Goal: Information Seeking & Learning: Learn about a topic

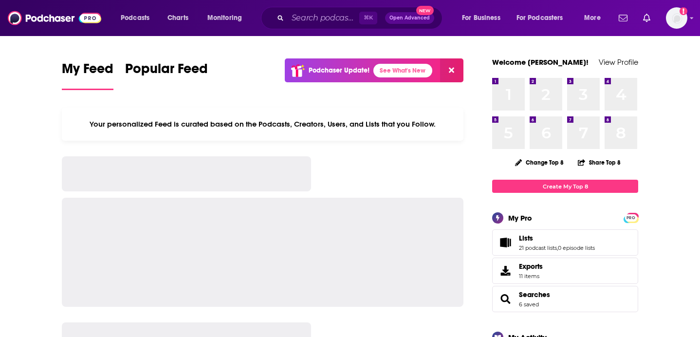
click at [332, 8] on div "⌘ K Open Advanced New" at bounding box center [352, 18] width 182 height 22
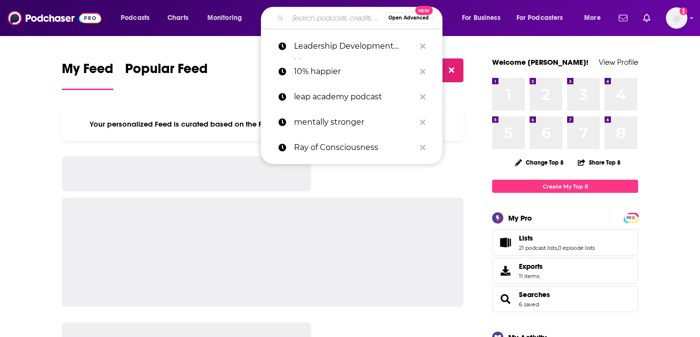
click at [330, 14] on input "Search podcasts, credits, & more..." at bounding box center [336, 18] width 96 height 16
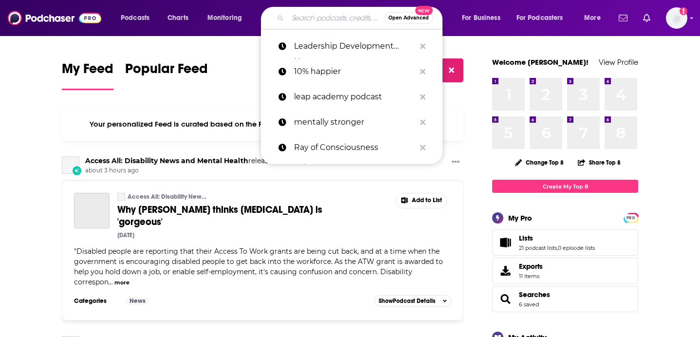
paste input "Well with Arielle"
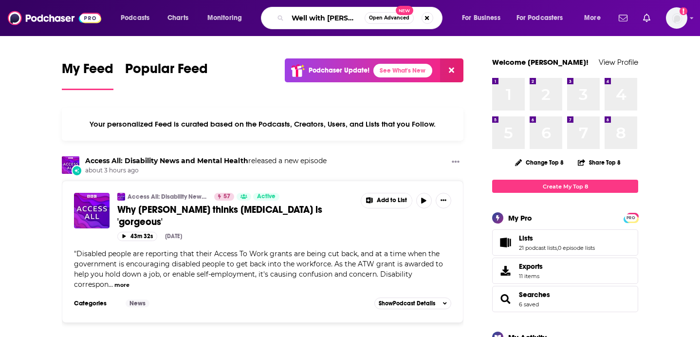
type input "Well with Arielle"
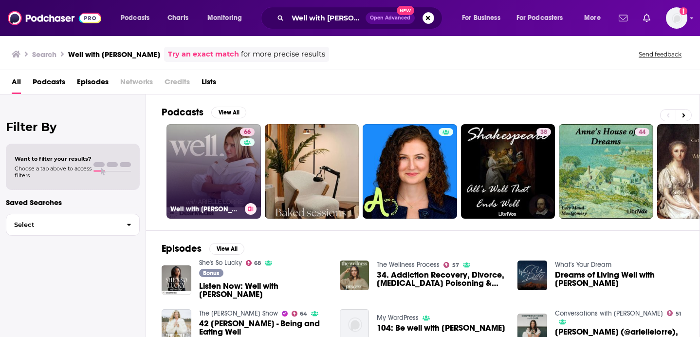
click at [200, 138] on link "66 Well with Arielle Lorre" at bounding box center [213, 171] width 94 height 94
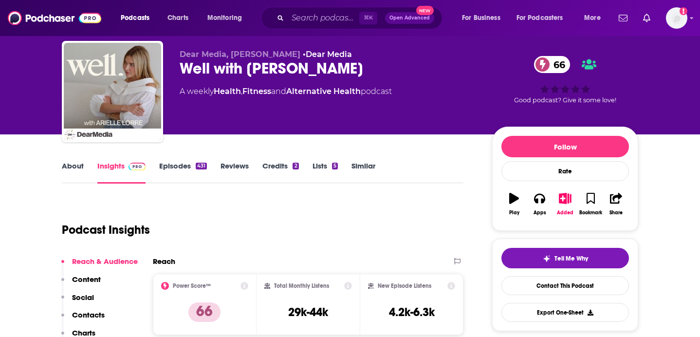
scroll to position [25, 0]
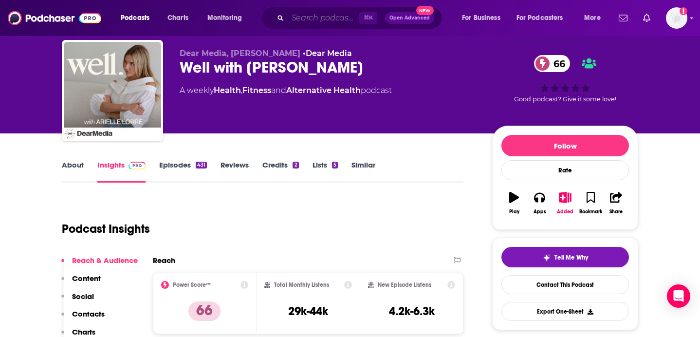
click at [334, 17] on input "Search podcasts, credits, & more..." at bounding box center [324, 18] width 72 height 16
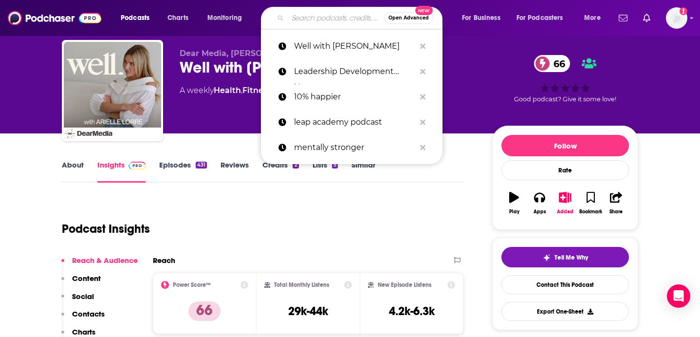
paste input "Uncut & Uncensored"
type input "Uncut & Uncensored"
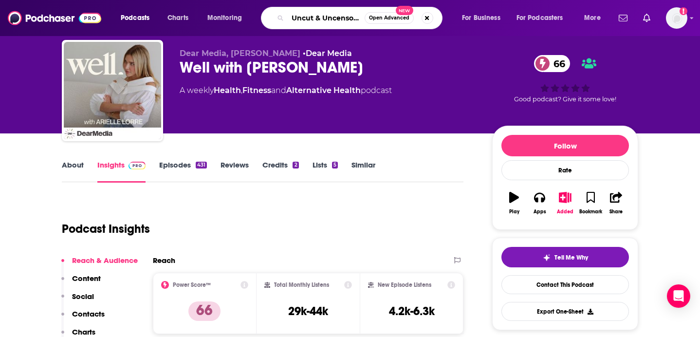
scroll to position [0, 5]
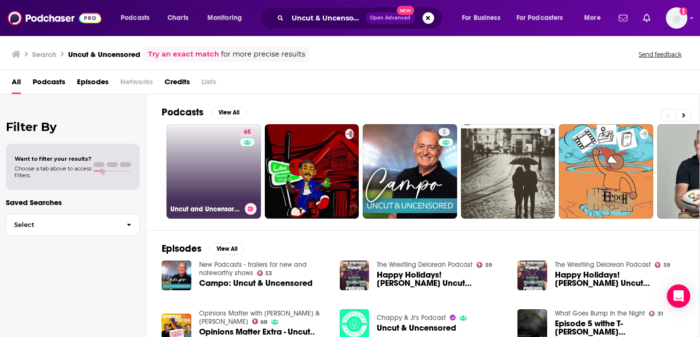
click at [189, 167] on link "65 Uncut and Uncensored with Caroline Stanbury" at bounding box center [213, 171] width 94 height 94
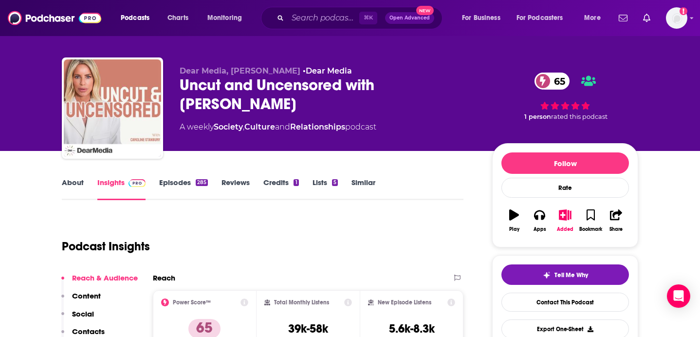
scroll to position [15, 0]
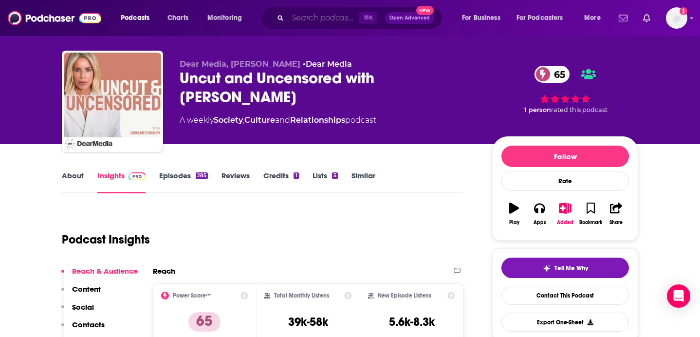
click at [316, 18] on input "Search podcasts, credits, & more..." at bounding box center [324, 18] width 72 height 16
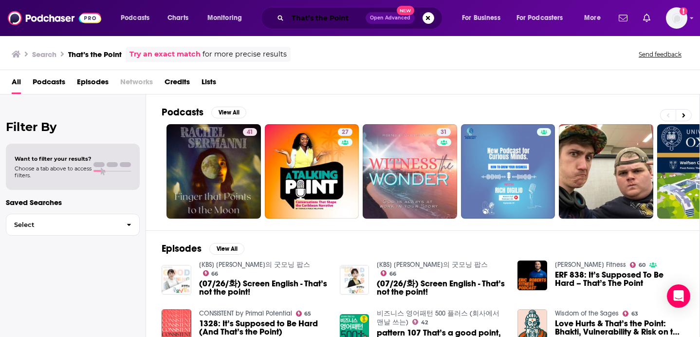
click at [320, 18] on input "That’s the Point" at bounding box center [327, 18] width 78 height 16
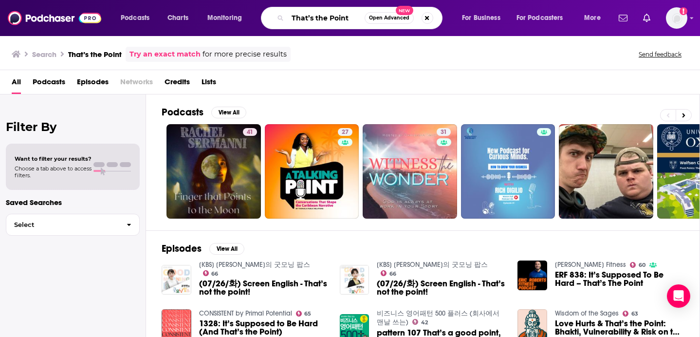
click at [320, 18] on input "That’s the Point" at bounding box center [326, 18] width 77 height 16
paste input "'s T"
type input "That's The Point"
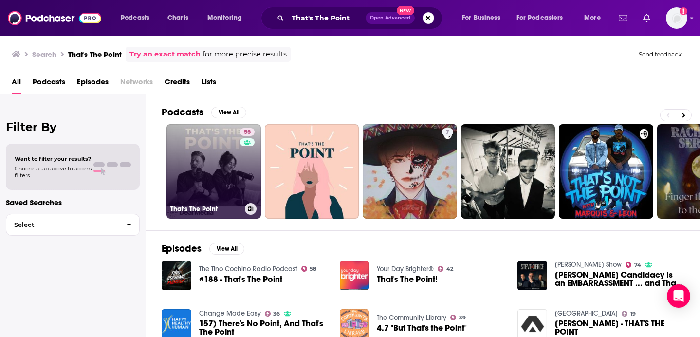
click at [210, 151] on link "55 That's The Point" at bounding box center [213, 171] width 94 height 94
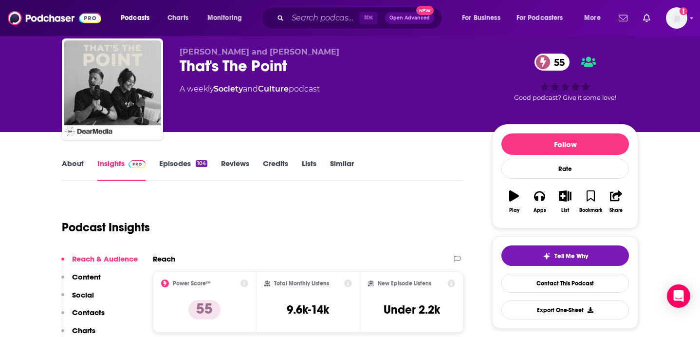
scroll to position [28, 0]
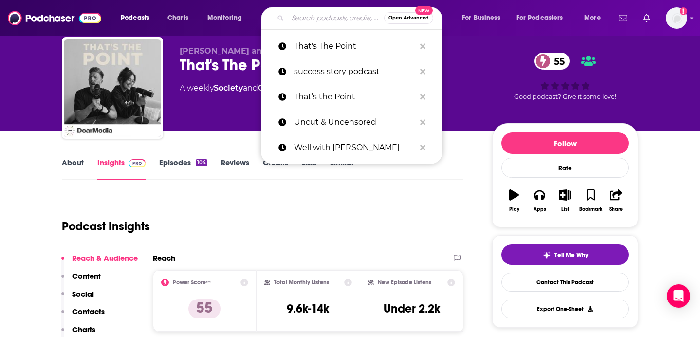
click at [333, 19] on input "Search podcasts, credits, & more..." at bounding box center [336, 18] width 96 height 16
paste input "All on The Table"
type input "All on The Table"
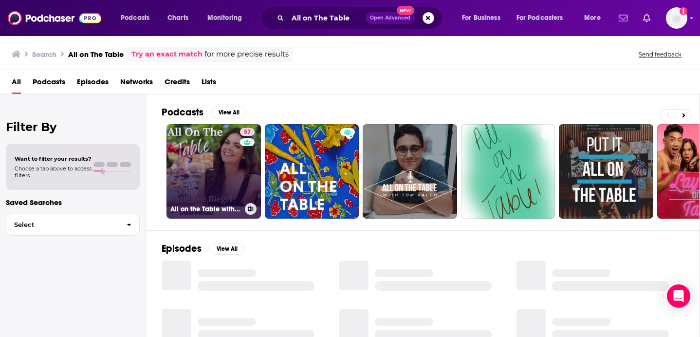
click at [207, 176] on link "57 All on the Table with Katie Lee Biegel" at bounding box center [213, 171] width 94 height 94
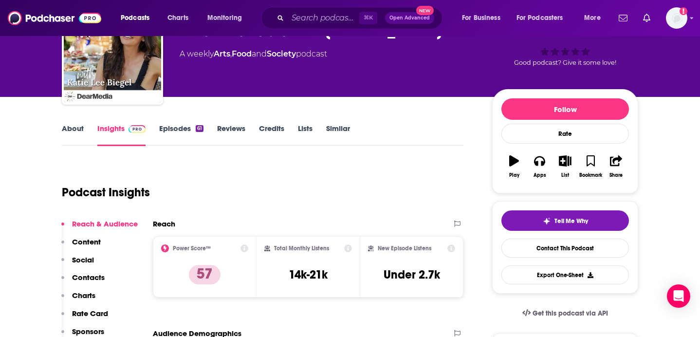
scroll to position [67, 0]
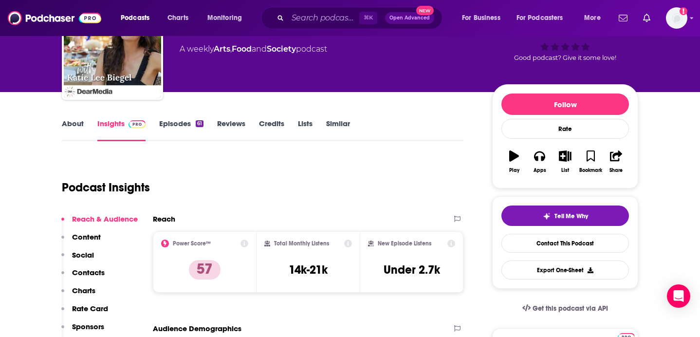
click at [80, 124] on link "About" at bounding box center [73, 130] width 22 height 22
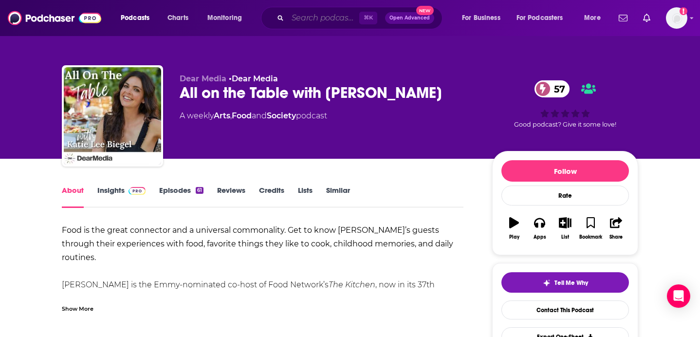
click at [345, 13] on input "Search podcasts, credits, & more..." at bounding box center [324, 18] width 72 height 16
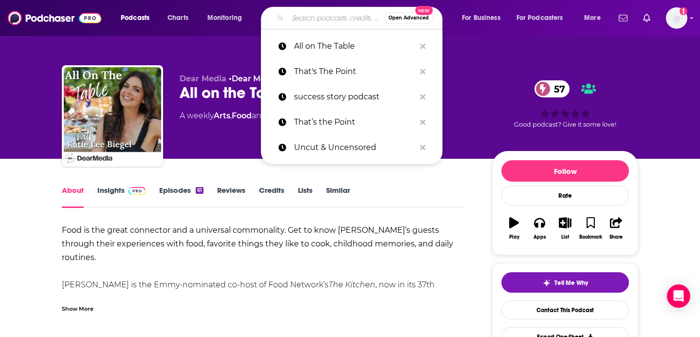
paste input "House Guest"
type input "House Guest"
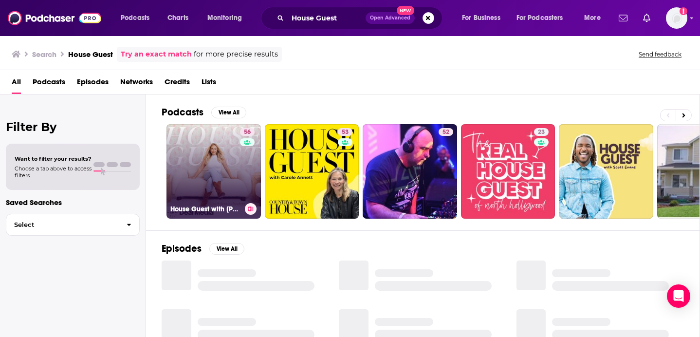
click at [184, 178] on link "56 House Guest with Kenzie Elizabeth" at bounding box center [213, 171] width 94 height 94
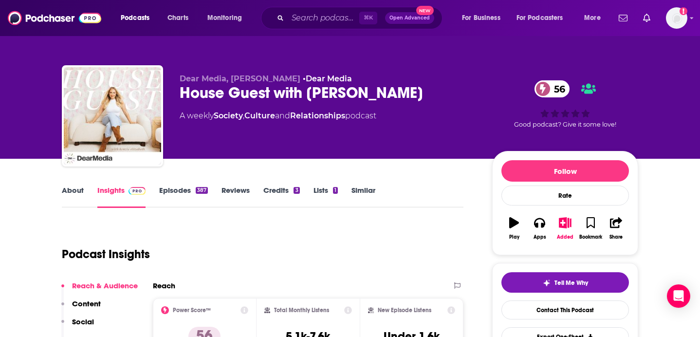
scroll to position [5, 0]
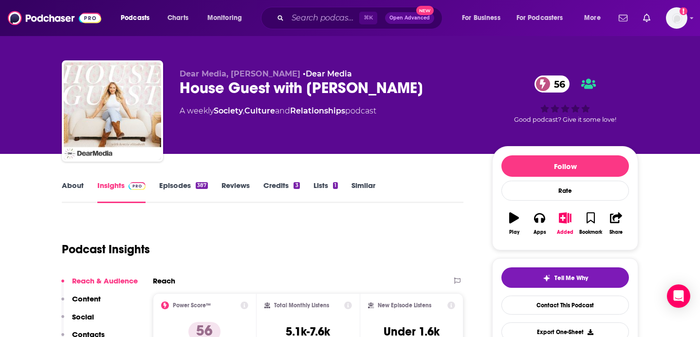
click at [76, 185] on link "About" at bounding box center [73, 192] width 22 height 22
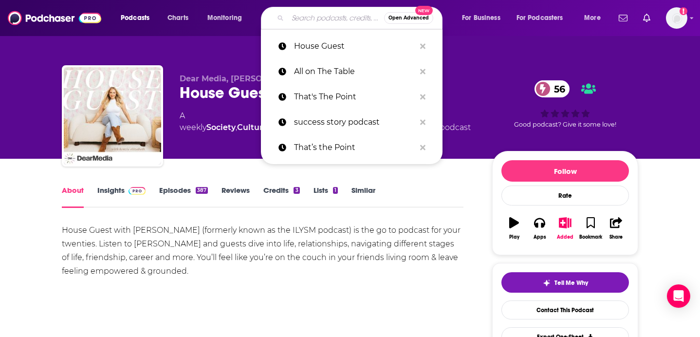
click at [338, 16] on input "Search podcasts, credits, & more..." at bounding box center [336, 18] width 96 height 16
paste input "What’s It Giving"
type input "What’s It Giving"
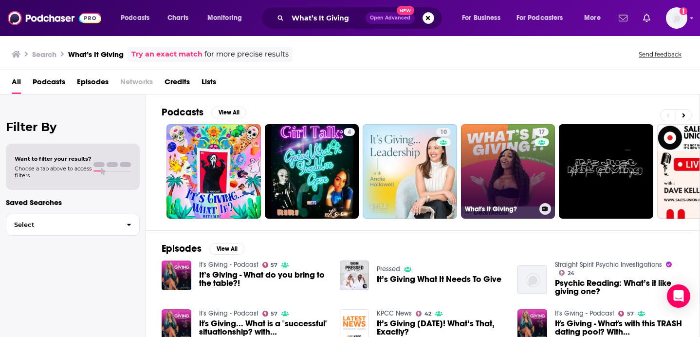
click at [492, 166] on link "17 What's It Giving?" at bounding box center [508, 171] width 94 height 94
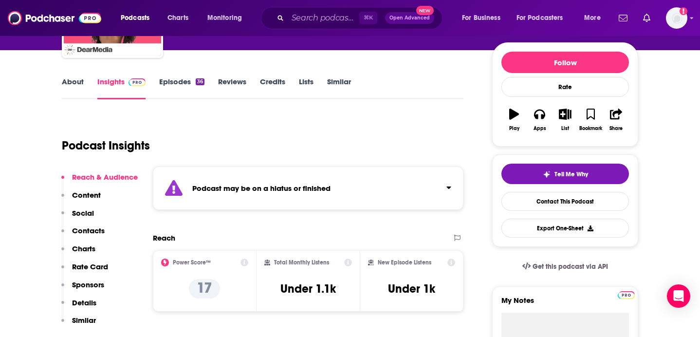
scroll to position [204, 0]
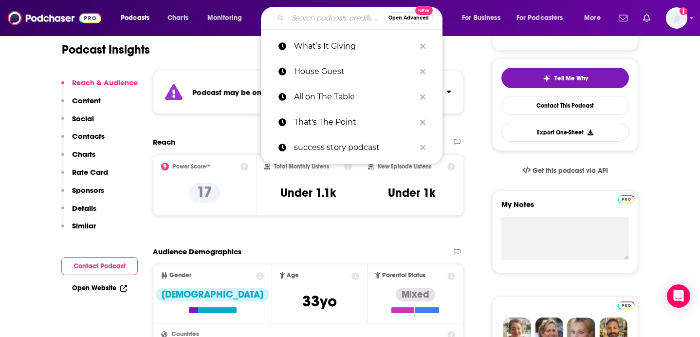
click at [322, 17] on input "Search podcasts, credits, & more..." at bounding box center [336, 18] width 96 height 16
paste input "The Readheads Book Club"
type input "The Readheads Book Club"
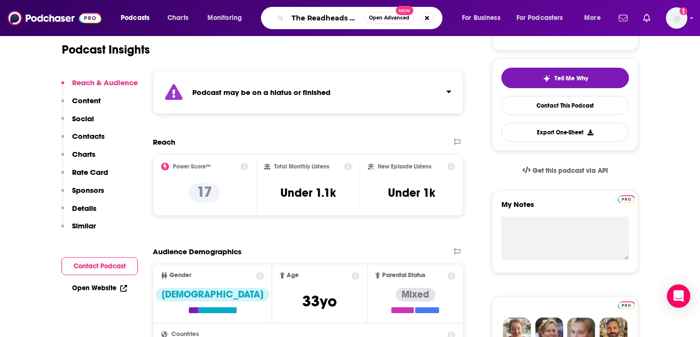
scroll to position [0, 25]
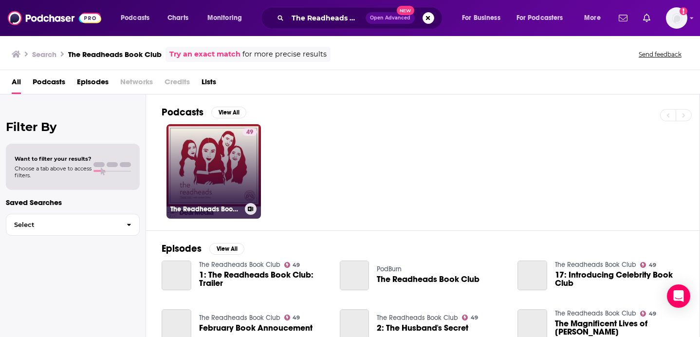
click at [215, 158] on link "49 The Readheads Book Club" at bounding box center [213, 171] width 94 height 94
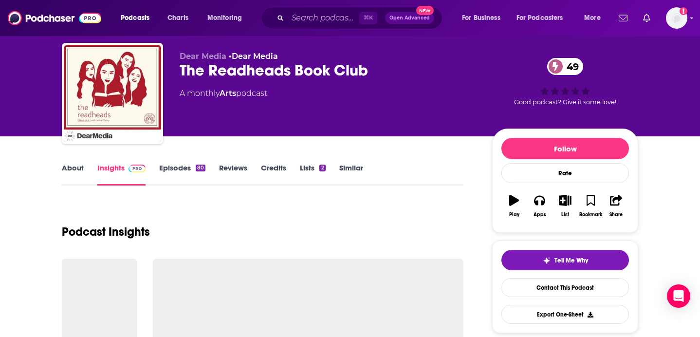
scroll to position [36, 0]
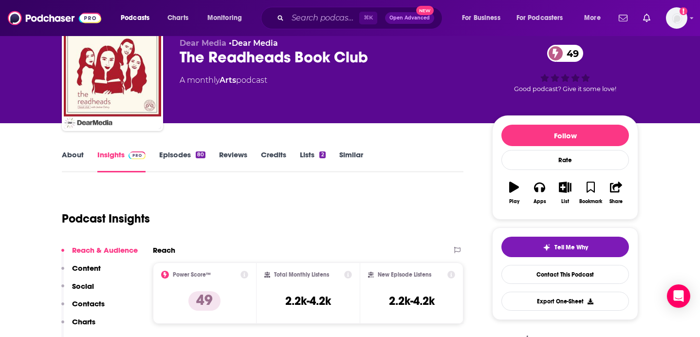
click at [72, 156] on link "About" at bounding box center [73, 161] width 22 height 22
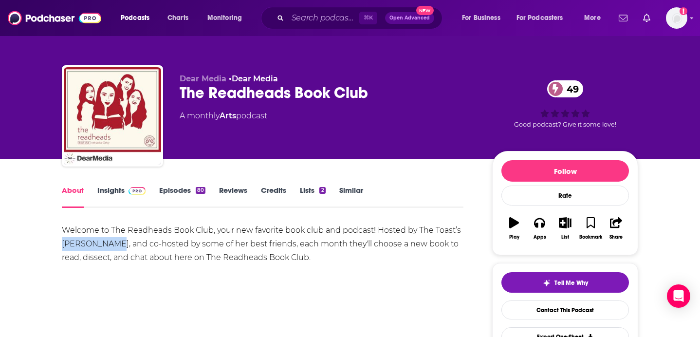
drag, startPoint x: 62, startPoint y: 245, endPoint x: 110, endPoint y: 248, distance: 48.3
click at [110, 248] on div "Welcome to The Readheads Book Club, your new favorite book club and podcast! Ho…" at bounding box center [263, 243] width 402 height 41
copy div "Jackie Oshry"
click at [325, 9] on div "⌘ K Open Advanced New" at bounding box center [352, 18] width 182 height 22
click at [316, 18] on input "Search podcasts, credits, & more..." at bounding box center [324, 18] width 72 height 16
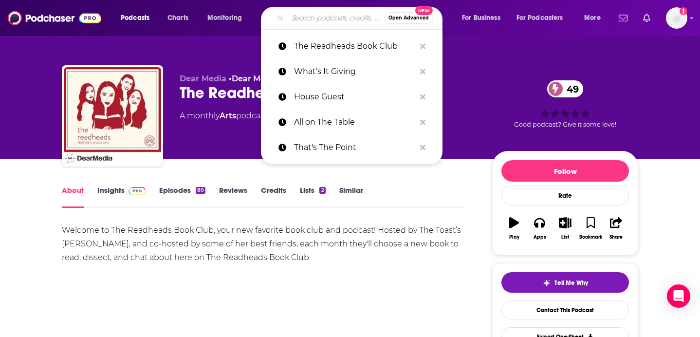
paste input "Because I Love You"
type input "Because I Love You"
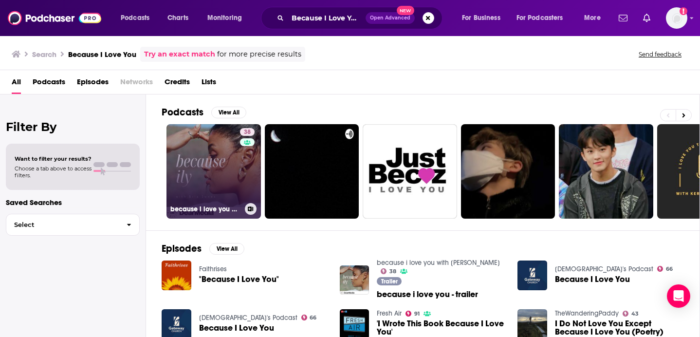
click at [209, 171] on link "38 because i love you with Bria Jones" at bounding box center [213, 171] width 94 height 94
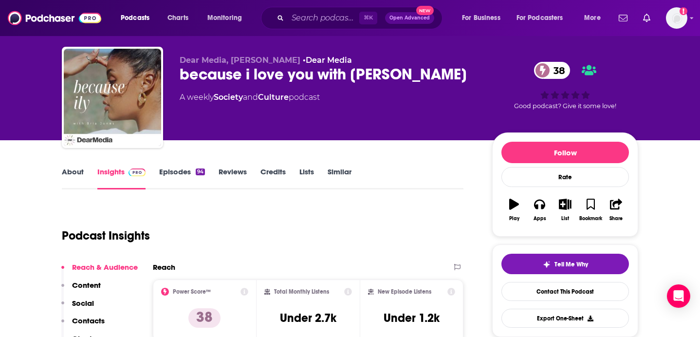
scroll to position [21, 0]
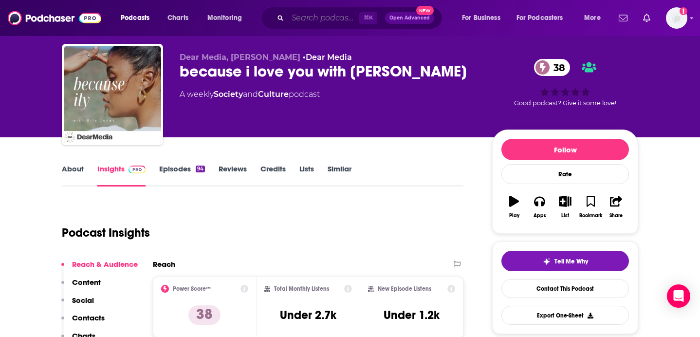
click at [317, 16] on input "Search podcasts, credits, & more..." at bounding box center [324, 18] width 72 height 16
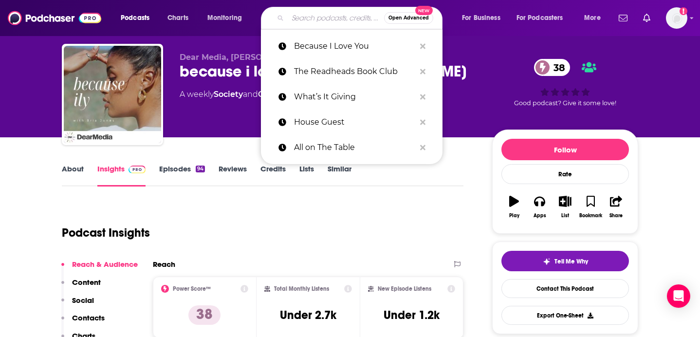
paste input "Stuff Mom Told You"
type input "Stuff Mom Told You"
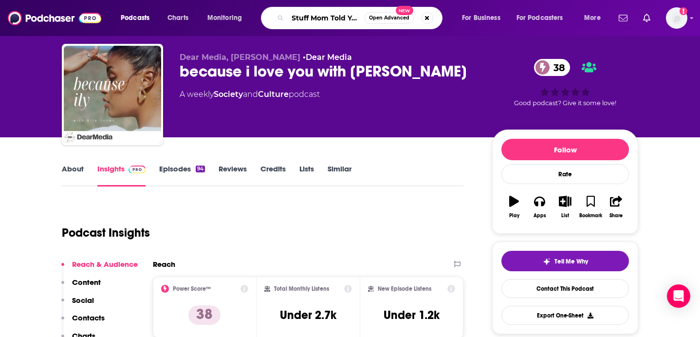
scroll to position [0, 1]
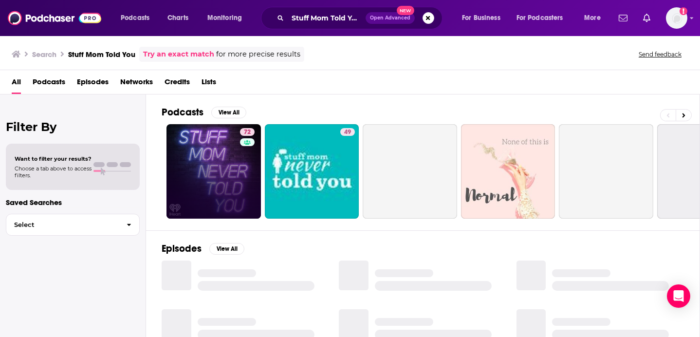
click at [223, 151] on link "72" at bounding box center [213, 171] width 94 height 94
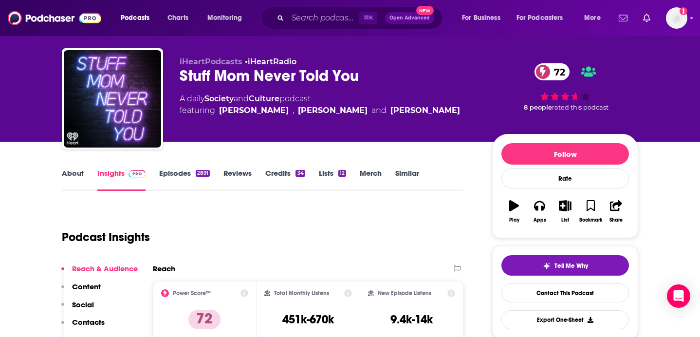
scroll to position [19, 0]
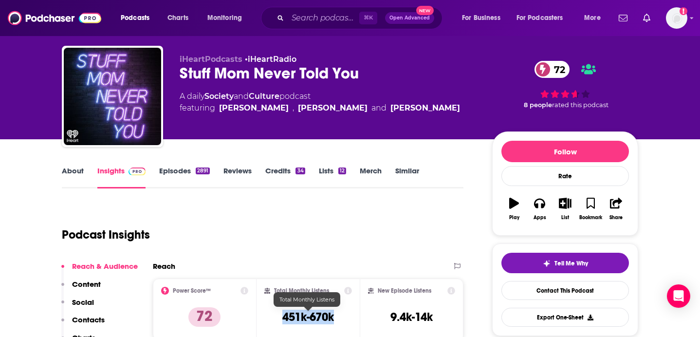
drag, startPoint x: 315, startPoint y: 316, endPoint x: 274, endPoint y: 314, distance: 41.9
click at [274, 314] on div "Total Monthly Listens 451k-670k" at bounding box center [308, 309] width 88 height 45
copy h3 "451k-670k"
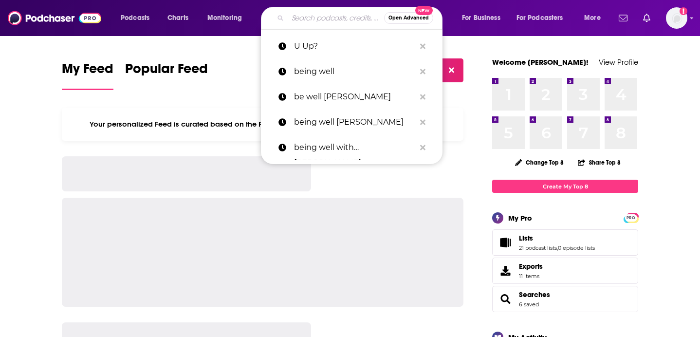
click at [313, 21] on input "Search podcasts, credits, & more..." at bounding box center [336, 18] width 96 height 16
paste input "The Daily Grace Podcast (Podcast)"
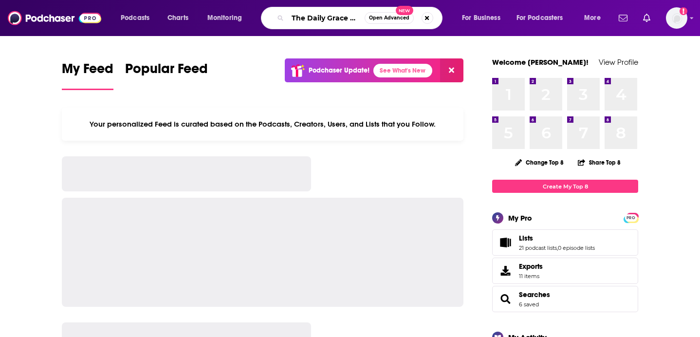
scroll to position [0, 54]
type input "The Daily Grace Podcast (Podcast)"
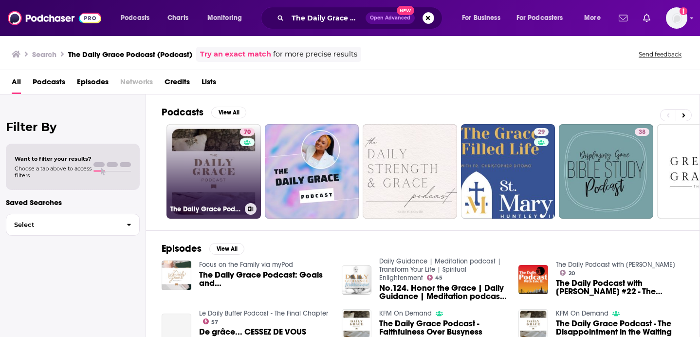
click at [216, 151] on link "70 The Daily Grace Podcast" at bounding box center [213, 171] width 94 height 94
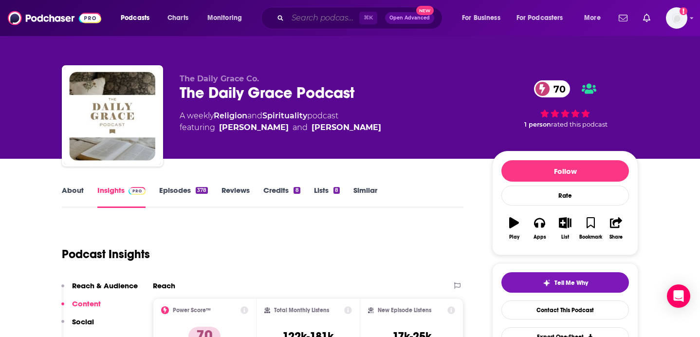
click at [319, 18] on input "Search podcasts, credits, & more..." at bounding box center [324, 18] width 72 height 16
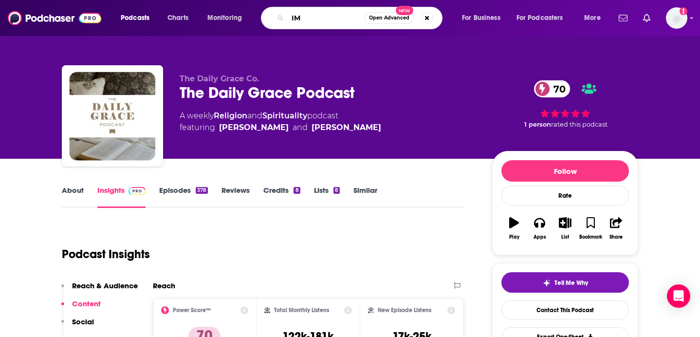
type input "IMO"
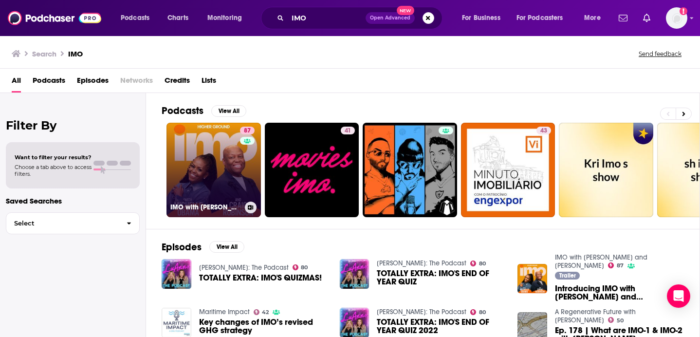
click at [218, 177] on link "87 IMO with [PERSON_NAME] and [PERSON_NAME]" at bounding box center [213, 170] width 94 height 94
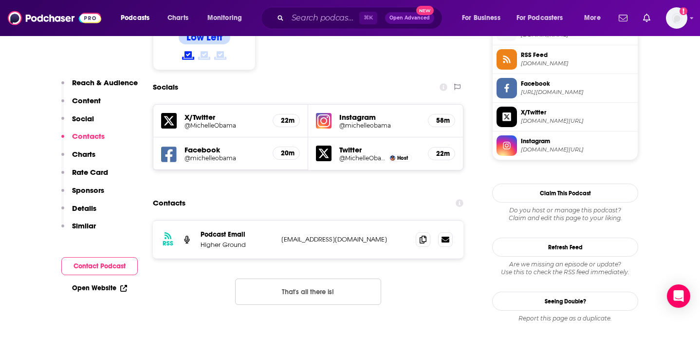
scroll to position [810, 0]
click at [426, 232] on span at bounding box center [423, 239] width 15 height 15
click at [418, 232] on span at bounding box center [423, 239] width 15 height 15
click at [331, 17] on input "Search podcasts, credits, & more..." at bounding box center [324, 18] width 72 height 16
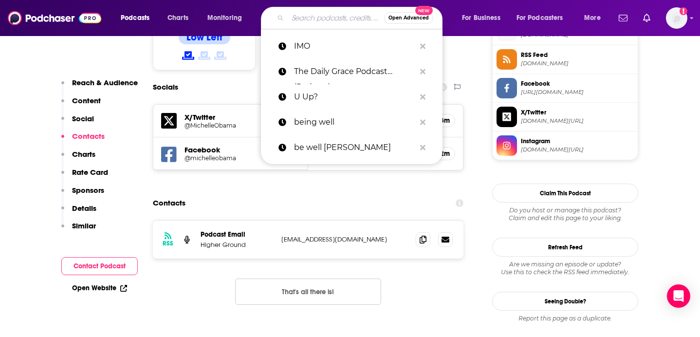
paste input "Death, Sex & Money."
type input "Death, Sex & Money."
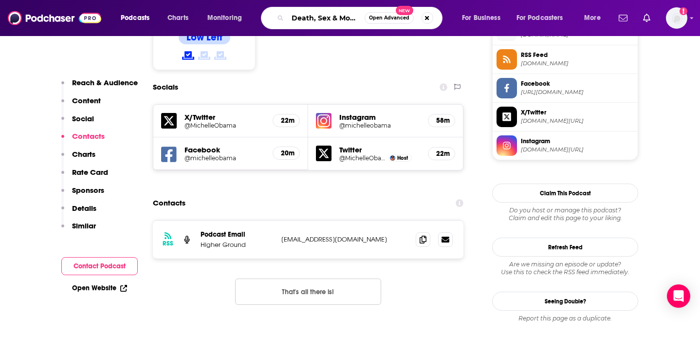
scroll to position [0, 4]
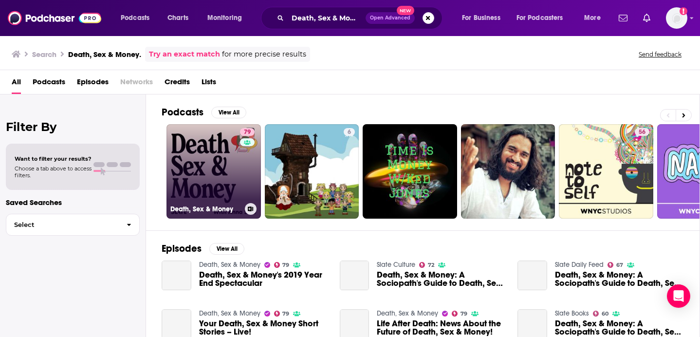
click at [217, 161] on link "79 Death, Sex & Money" at bounding box center [213, 171] width 94 height 94
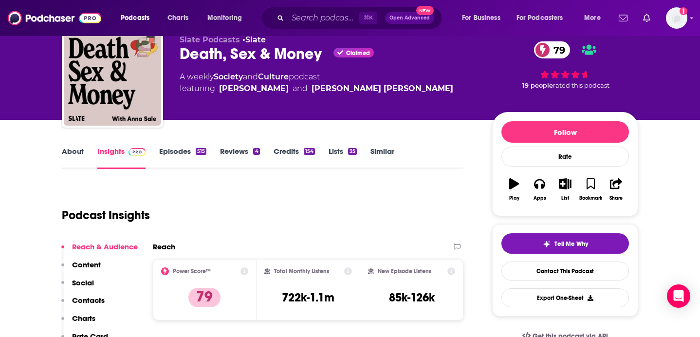
scroll to position [27, 0]
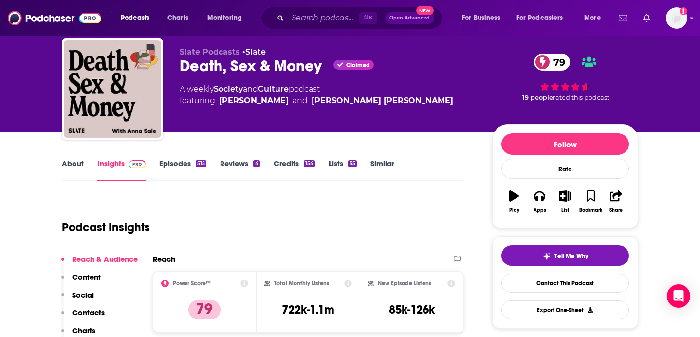
click at [170, 161] on link "Episodes 515" at bounding box center [182, 170] width 47 height 22
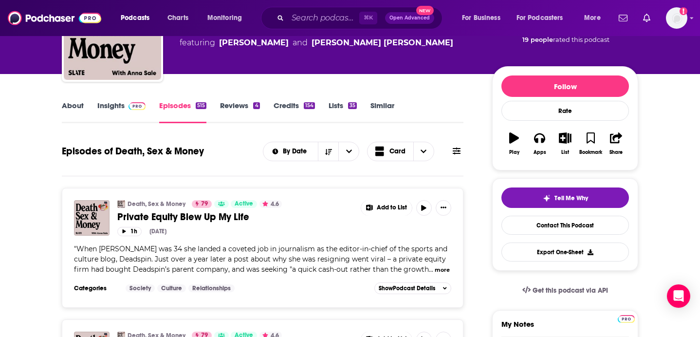
scroll to position [84, 0]
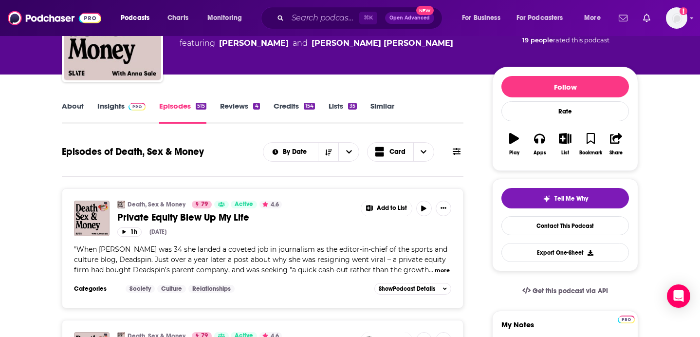
click at [238, 105] on link "Reviews 4" at bounding box center [239, 112] width 39 height 22
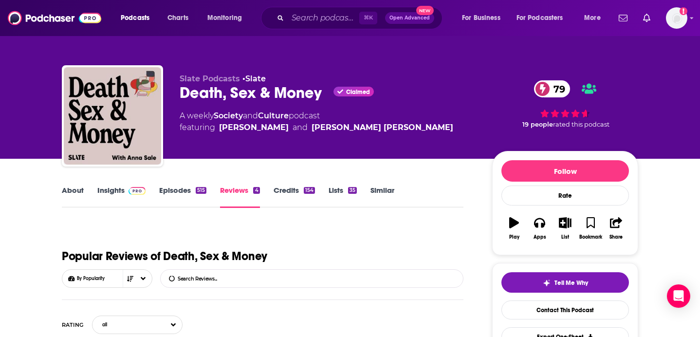
click at [286, 191] on link "Credits 154" at bounding box center [294, 196] width 41 height 22
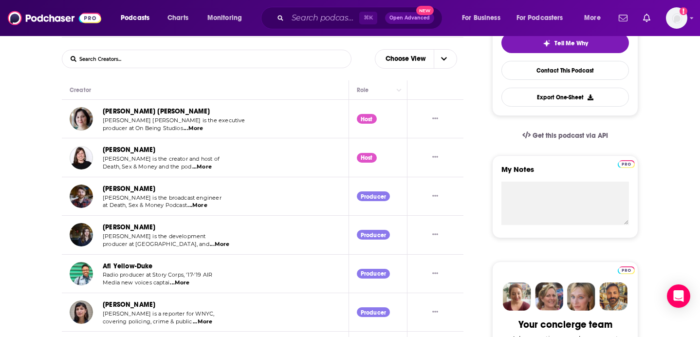
scroll to position [242, 0]
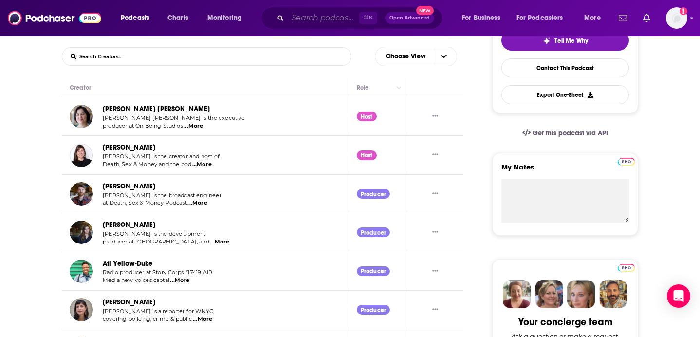
click at [340, 18] on input "Search podcasts, credits, & more..." at bounding box center [324, 18] width 72 height 16
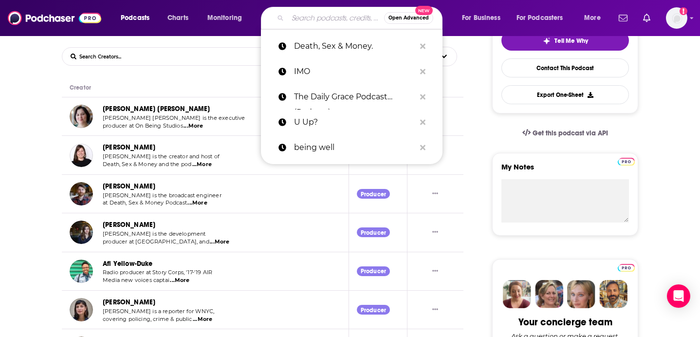
paste input "Savage Lovecast"
type input "Savage Lovecast"
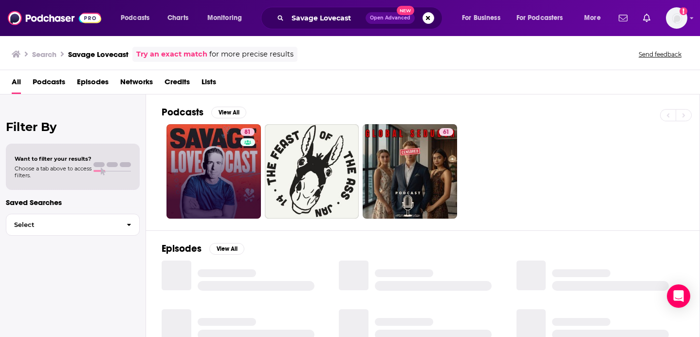
click at [205, 147] on link "81" at bounding box center [213, 171] width 94 height 94
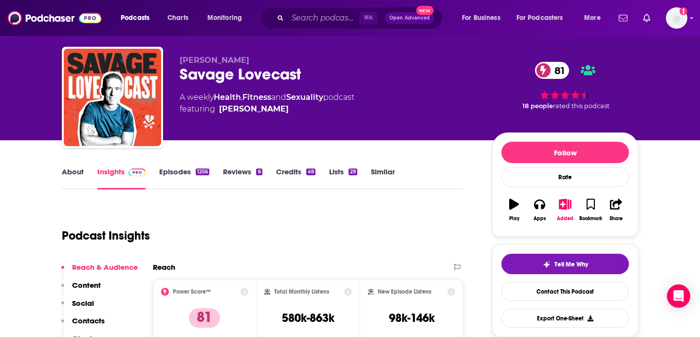
scroll to position [29, 0]
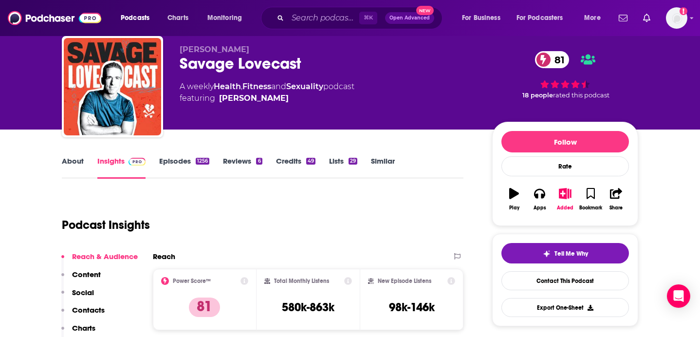
click at [74, 165] on link "About" at bounding box center [73, 167] width 22 height 22
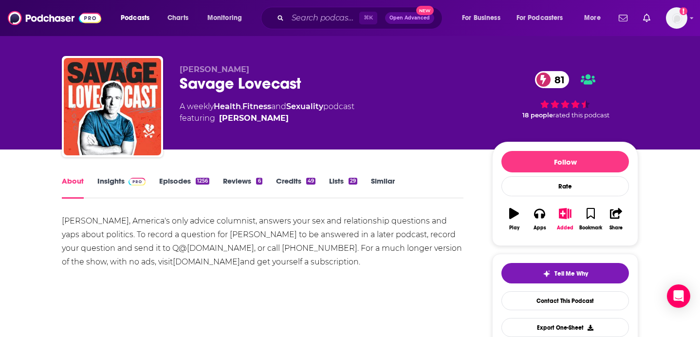
scroll to position [21, 0]
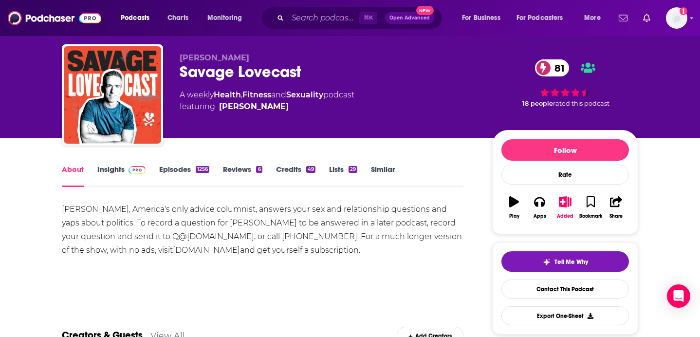
click at [368, 17] on span "⌘ K" at bounding box center [368, 18] width 18 height 13
click at [348, 19] on input "Search podcasts, credits, & more..." at bounding box center [324, 18] width 72 height 16
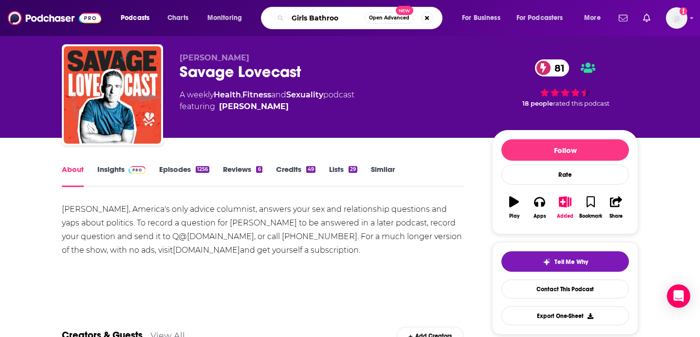
type input "Girls Bathroom"
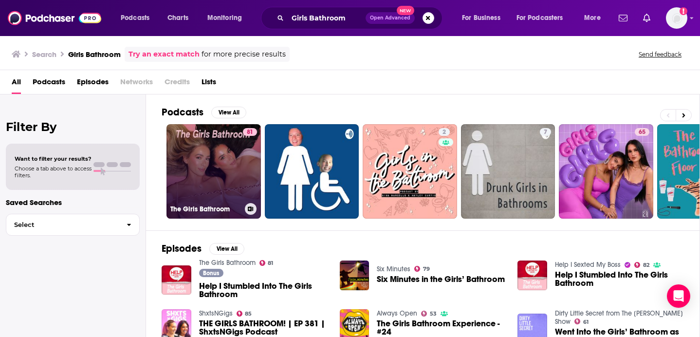
click at [227, 165] on link "81 The Girls Bathroom" at bounding box center [213, 171] width 94 height 94
